Goal: Register for event/course

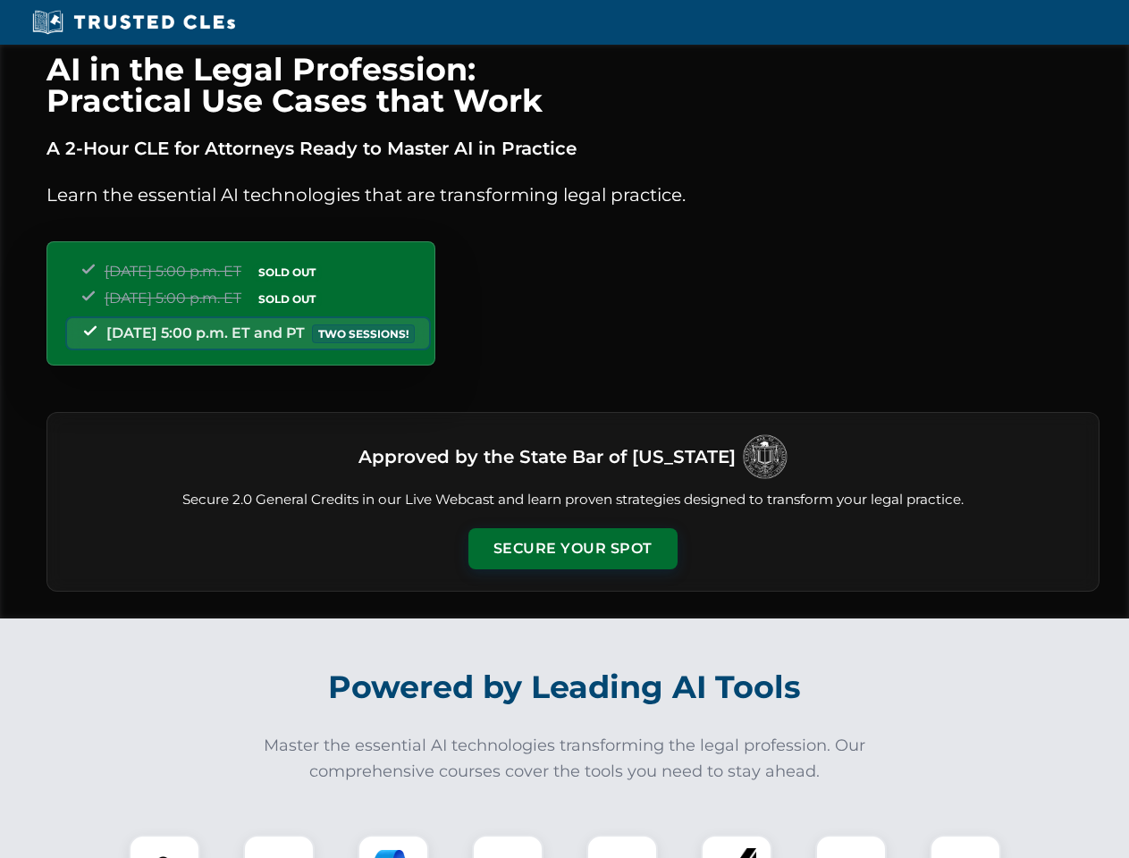
click at [572, 549] on button "Secure Your Spot" at bounding box center [572, 548] width 209 height 41
click at [164, 847] on img at bounding box center [165, 871] width 52 height 52
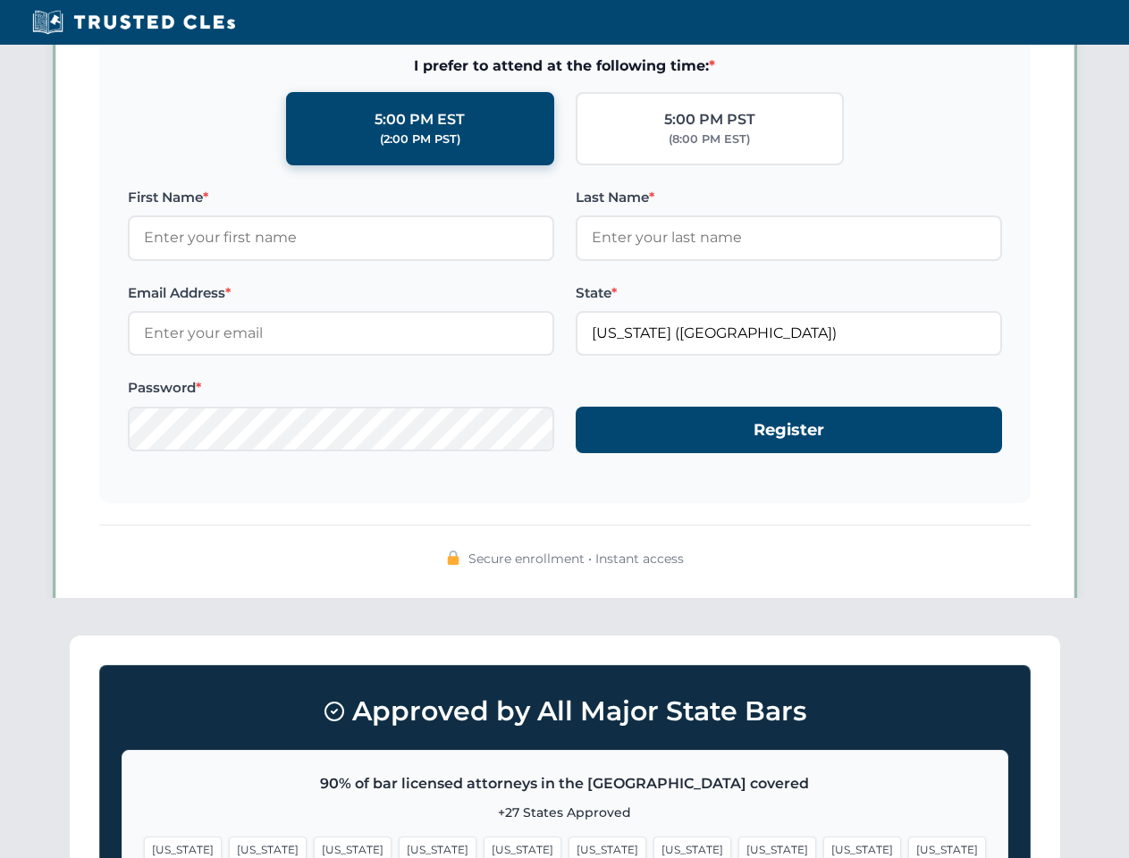
click at [653, 847] on span "[US_STATE]" at bounding box center [692, 850] width 78 height 26
click at [823, 847] on span "[US_STATE]" at bounding box center [862, 850] width 78 height 26
